Goal: Navigation & Orientation: Understand site structure

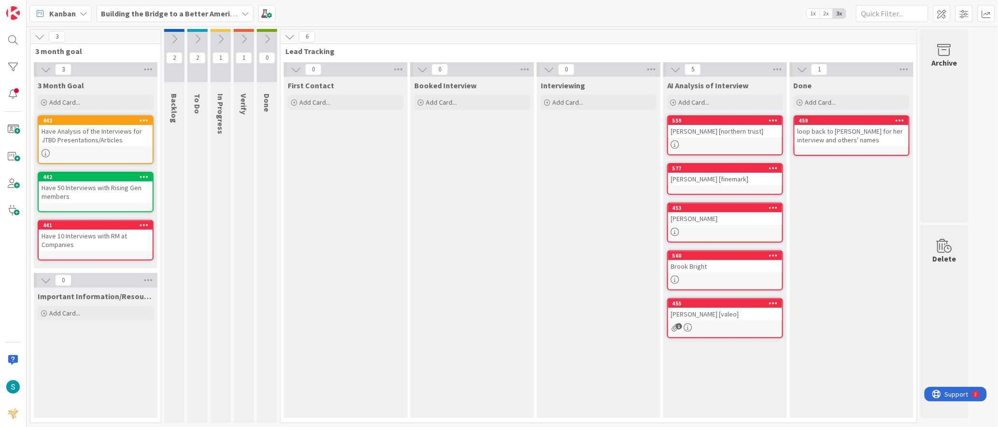
click at [183, 16] on b "Building the Bridge to a Better American Wealth Landscape" at bounding box center [204, 14] width 207 height 10
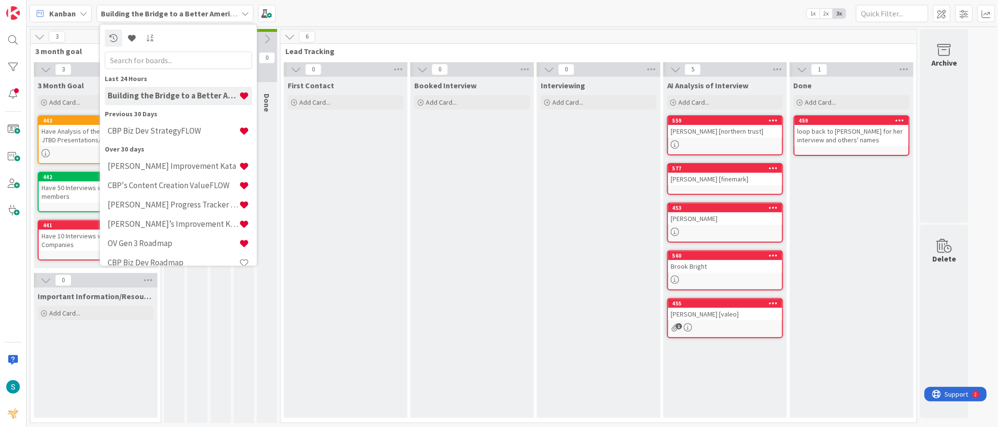
click at [300, 13] on div "Kanban Building the Bridge to a Better American Wealth Landscape Last 24 Hours …" at bounding box center [513, 13] width 972 height 27
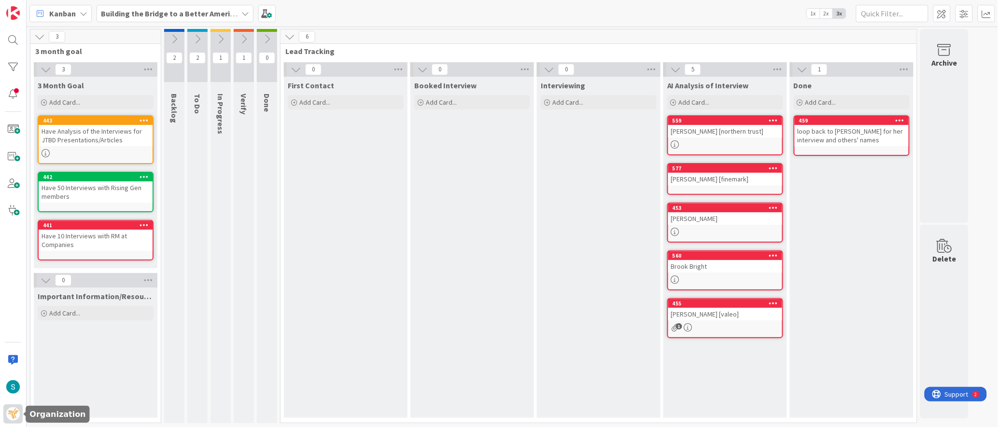
click at [10, 418] on img at bounding box center [13, 415] width 14 height 14
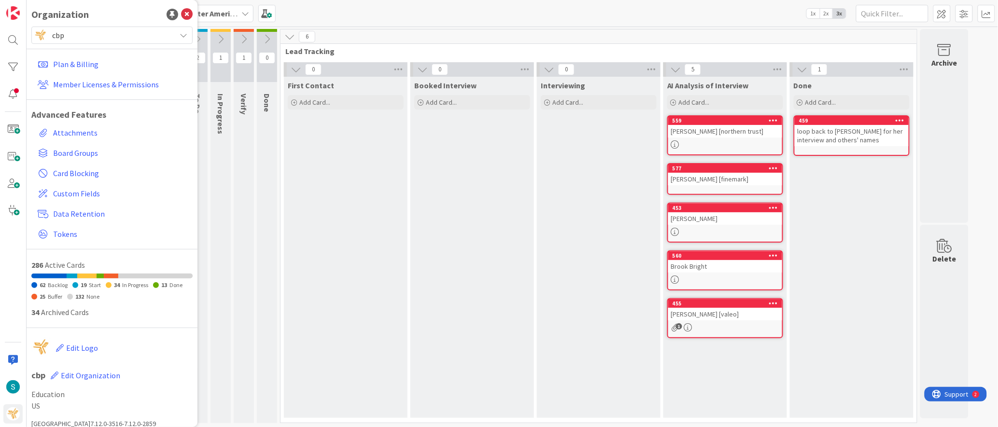
click at [85, 37] on span "cbp" at bounding box center [111, 35] width 119 height 14
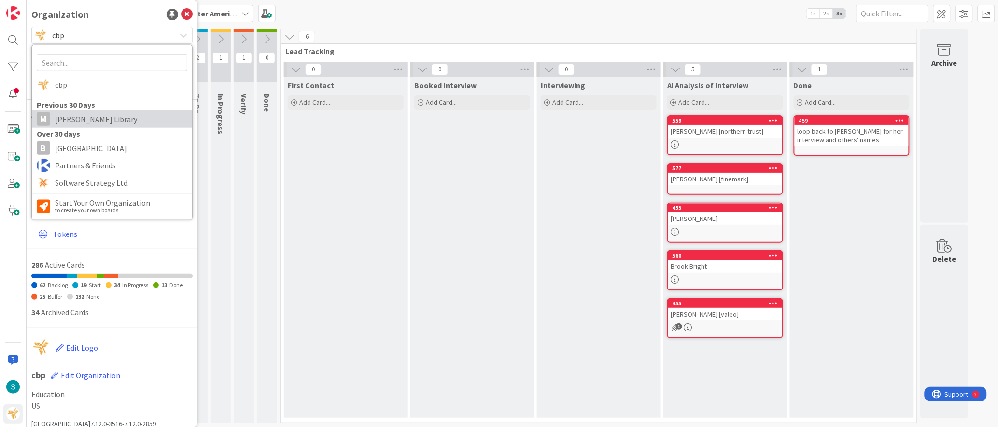
click at [83, 123] on span "[PERSON_NAME] Library" at bounding box center [121, 119] width 132 height 14
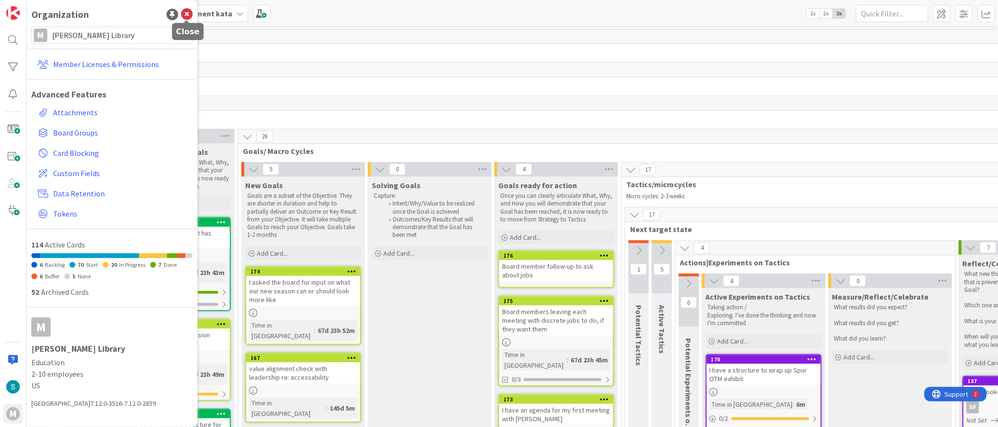
click at [188, 15] on icon at bounding box center [187, 15] width 12 height 12
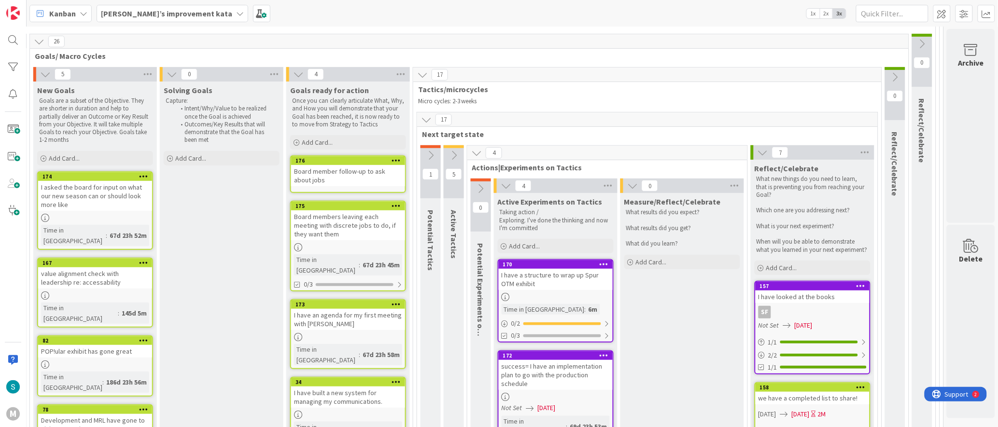
scroll to position [90, 208]
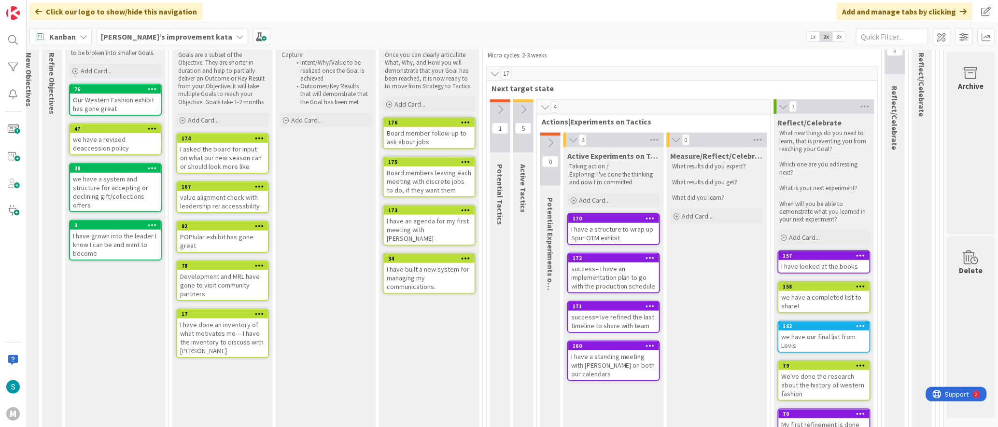
scroll to position [165, 46]
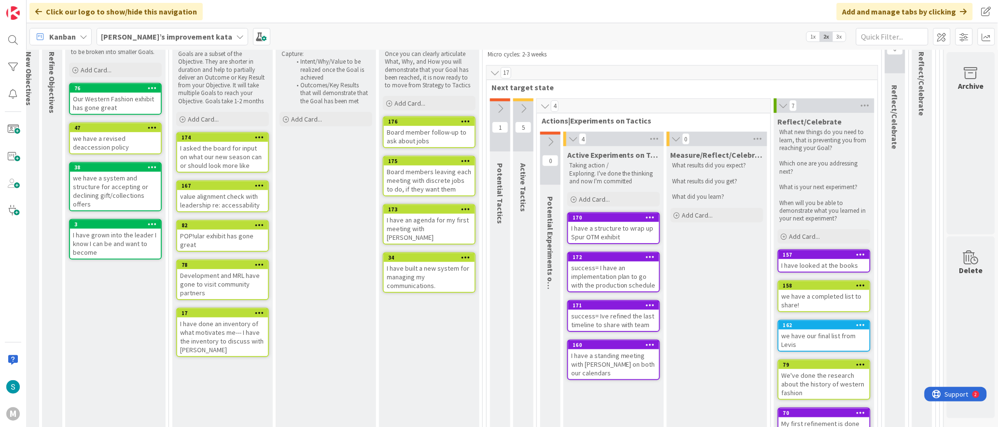
click at [549, 146] on icon at bounding box center [550, 142] width 11 height 11
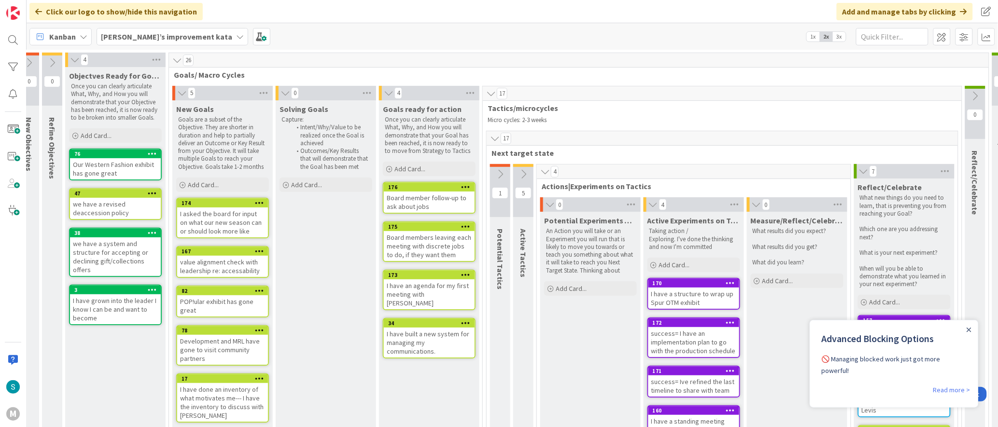
scroll to position [99, 46]
click at [522, 178] on icon at bounding box center [523, 174] width 11 height 11
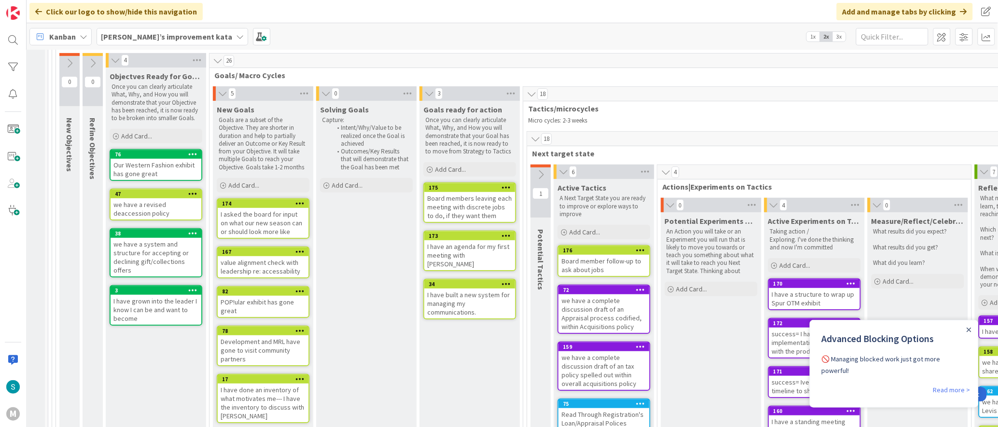
scroll to position [99, 0]
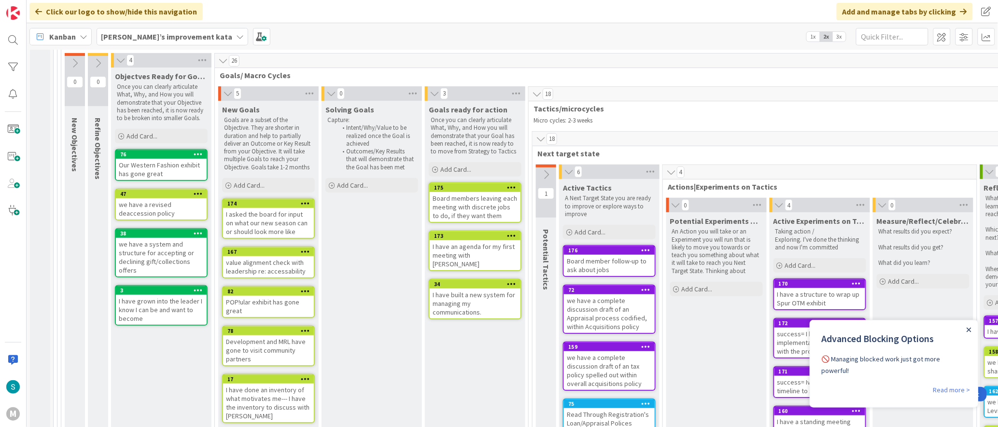
click at [970, 330] on icon "Close Announcement" at bounding box center [968, 329] width 5 height 5
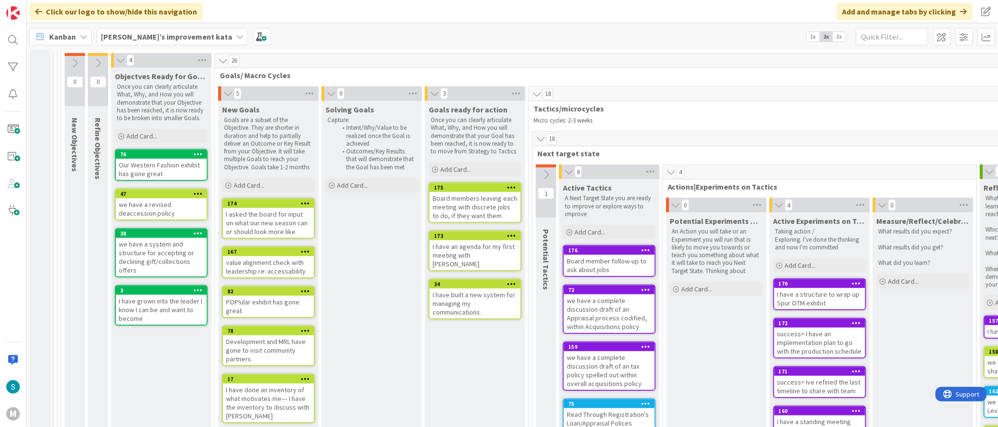
scroll to position [0, 0]
